Goal: Task Accomplishment & Management: Use online tool/utility

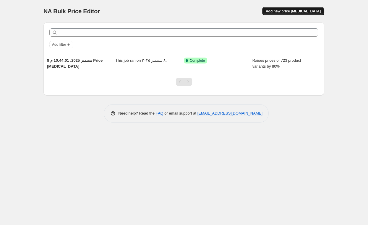
click at [297, 10] on span "Add new price [MEDICAL_DATA]" at bounding box center [293, 11] width 55 height 5
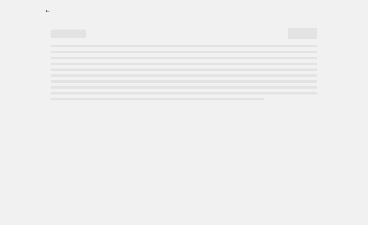
select select "percentage"
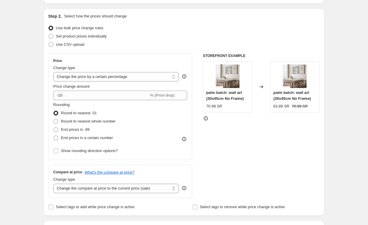
scroll to position [26, 0]
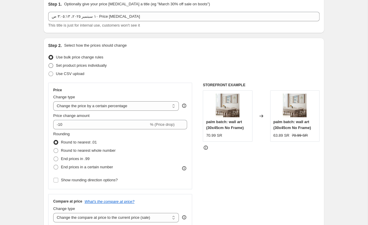
click at [85, 67] on span "Set product prices individually" at bounding box center [81, 65] width 51 height 4
click at [49, 64] on input "Set product prices individually" at bounding box center [49, 63] width 0 height 0
radio input "true"
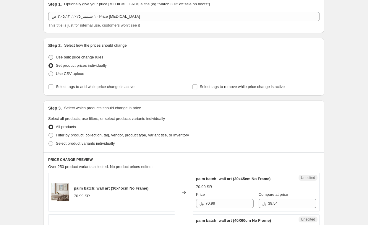
click at [74, 58] on span "Use bulk price change rules" at bounding box center [79, 57] width 47 height 4
click at [49, 55] on input "Use bulk price change rules" at bounding box center [49, 55] width 0 height 0
radio input "true"
select select "percentage"
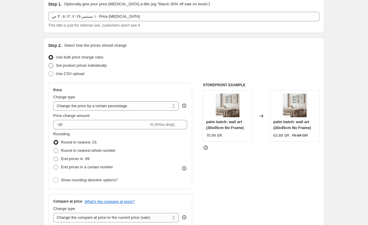
click at [71, 68] on span "Set product prices individually" at bounding box center [81, 65] width 51 height 4
click at [49, 64] on input "Set product prices individually" at bounding box center [49, 63] width 0 height 0
radio input "true"
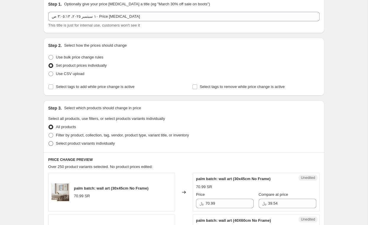
click at [89, 144] on span "Select product variants individually" at bounding box center [85, 143] width 59 height 4
click at [49, 142] on input "Select product variants individually" at bounding box center [49, 141] width 0 height 0
radio input "true"
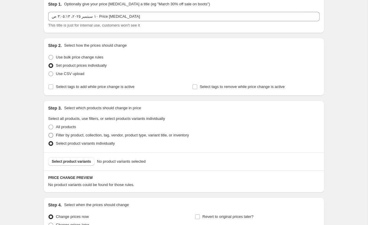
scroll to position [85, 0]
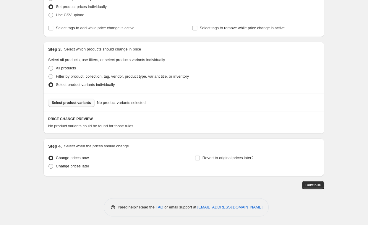
click at [72, 101] on button "Select product variants" at bounding box center [71, 103] width 46 height 8
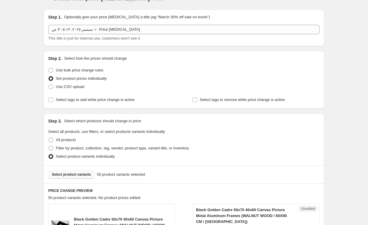
scroll to position [0, 0]
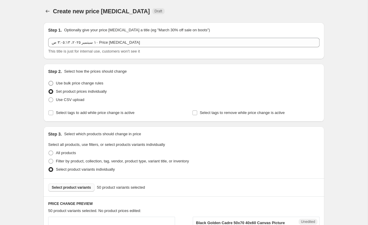
click at [54, 83] on label "Use bulk price change rules" at bounding box center [75, 83] width 55 height 8
click at [49, 81] on input "Use bulk price change rules" at bounding box center [49, 81] width 0 height 0
radio input "true"
select select "percentage"
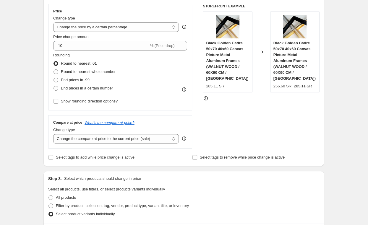
scroll to position [17, 0]
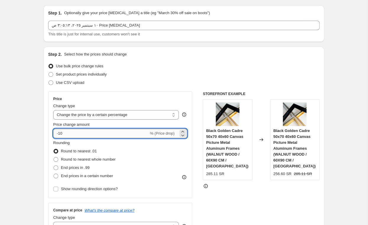
click at [63, 134] on input "-10" at bounding box center [101, 133] width 96 height 9
click at [127, 154] on div "Rounding Round to nearest .01 Round to nearest whole number End prices in .99 E…" at bounding box center [120, 160] width 134 height 40
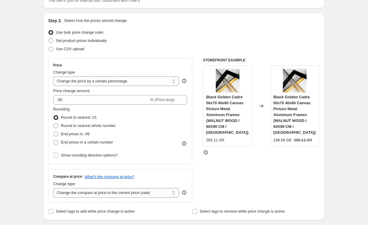
scroll to position [0, 0]
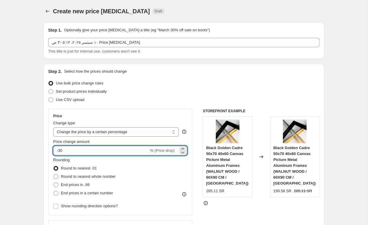
click at [63, 152] on input "-30" at bounding box center [101, 150] width 96 height 9
type input "-50"
click at [141, 168] on div "Rounding Round to nearest .01 Round to nearest whole number End prices in .99 E…" at bounding box center [120, 177] width 134 height 40
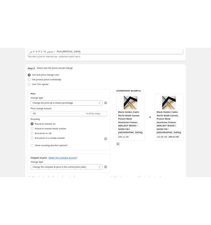
scroll to position [26, 0]
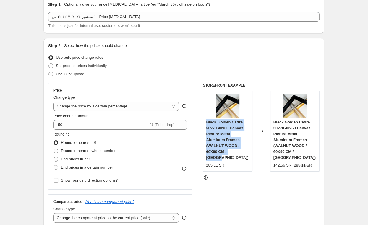
drag, startPoint x: 206, startPoint y: 122, endPoint x: 242, endPoint y: 154, distance: 48.2
click at [242, 154] on div "Black Golden Cadre 50x70 40x60 Canvas Picture Metal Aluminum Frames (WALNUT WOO…" at bounding box center [227, 131] width 49 height 81
copy span "Black Golden Cadre 50x70 40x60 Canvas Picture Metal Aluminum Frames (WALNUT WOO…"
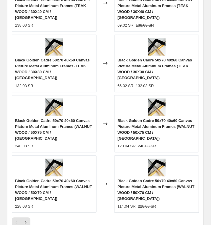
scroll to position [590, 0]
click at [27, 218] on button "Next" at bounding box center [25, 222] width 9 height 9
click at [28, 218] on button "Next" at bounding box center [25, 222] width 9 height 9
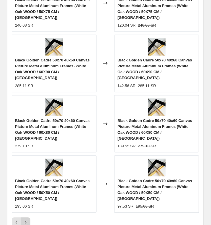
click at [26, 221] on icon "Next" at bounding box center [26, 222] width 2 height 3
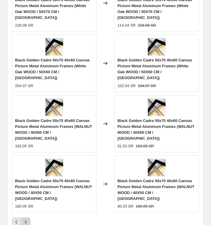
click at [26, 221] on icon "Next" at bounding box center [26, 222] width 2 height 3
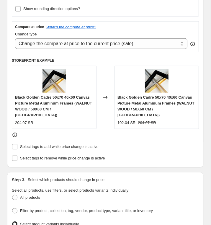
scroll to position [214, 0]
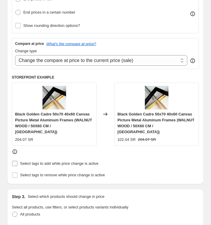
click at [17, 161] on span at bounding box center [15, 164] width 6 height 6
click at [17, 161] on input "Select tags to add while price change is active" at bounding box center [14, 163] width 5 height 5
checkbox input "true"
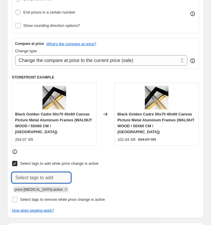
click at [50, 173] on input "text" at bounding box center [41, 178] width 59 height 11
type input "p"
click at [164, 177] on div "Submit price-[MEDICAL_DATA]-active" at bounding box center [105, 183] width 187 height 20
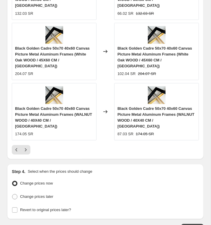
scroll to position [675, 0]
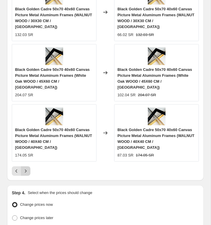
click at [25, 169] on icon "Next" at bounding box center [26, 172] width 6 height 6
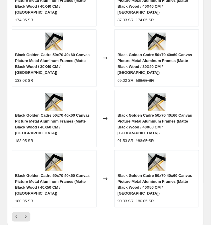
scroll to position [642, 0]
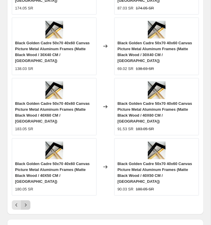
click at [25, 202] on icon "Next" at bounding box center [26, 205] width 6 height 6
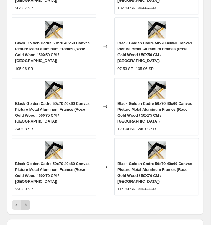
click at [25, 202] on icon "Next" at bounding box center [26, 205] width 6 height 6
click at [19, 202] on icon "Previous" at bounding box center [17, 205] width 6 height 6
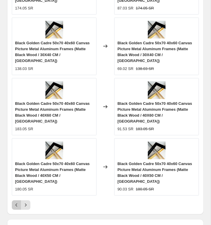
click at [19, 202] on icon "Previous" at bounding box center [17, 205] width 6 height 6
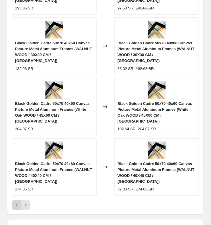
click at [19, 202] on icon "Previous" at bounding box center [17, 205] width 6 height 6
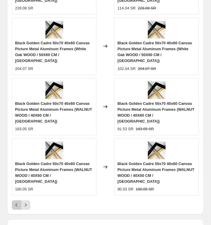
click at [19, 202] on icon "Previous" at bounding box center [17, 205] width 6 height 6
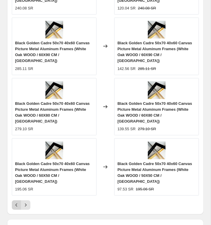
click at [19, 202] on icon "Previous" at bounding box center [17, 205] width 6 height 6
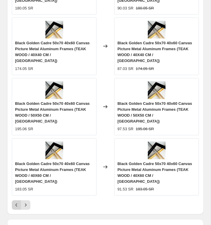
click at [19, 202] on icon "Previous" at bounding box center [17, 205] width 6 height 6
click at [19, 201] on div "Pagination" at bounding box center [16, 205] width 9 height 9
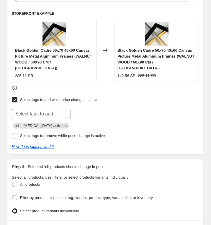
scroll to position [284, 0]
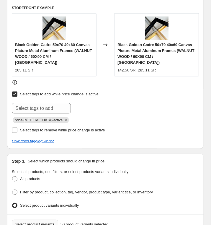
click at [15, 92] on input "Select tags to add while price change is active" at bounding box center [14, 94] width 5 height 5
checkbox input "false"
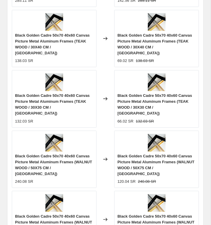
scroll to position [667, 0]
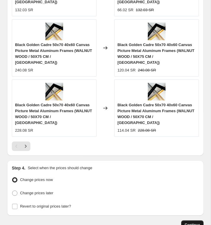
click at [195, 221] on button "Continue" at bounding box center [193, 225] width 22 height 9
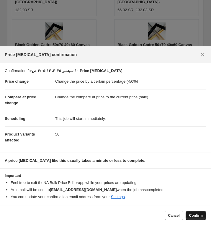
click at [200, 215] on span "Confirm" at bounding box center [197, 216] width 14 height 5
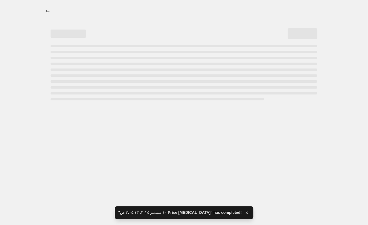
select select "percentage"
